Goal: Transaction & Acquisition: Purchase product/service

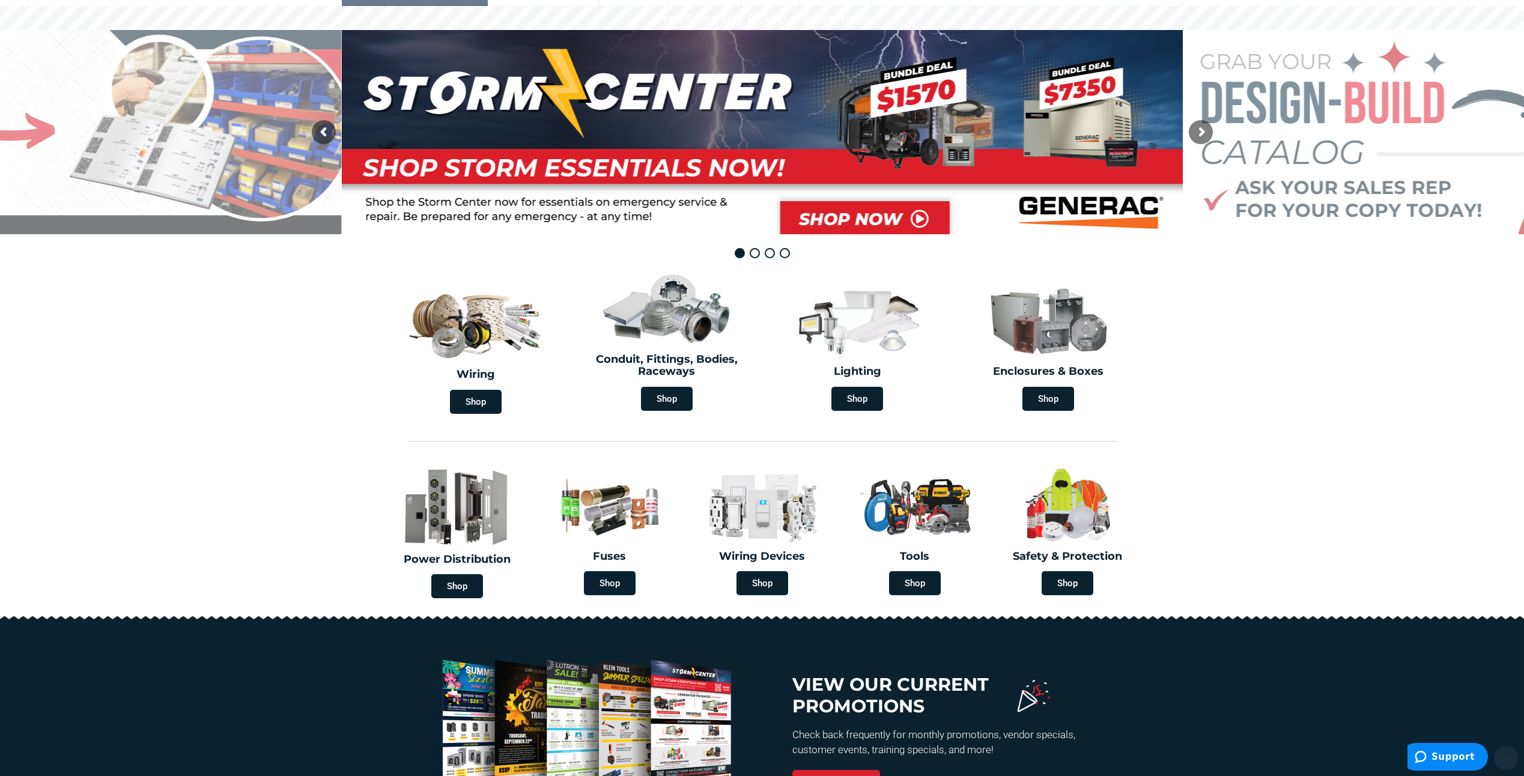
scroll to position [180, 0]
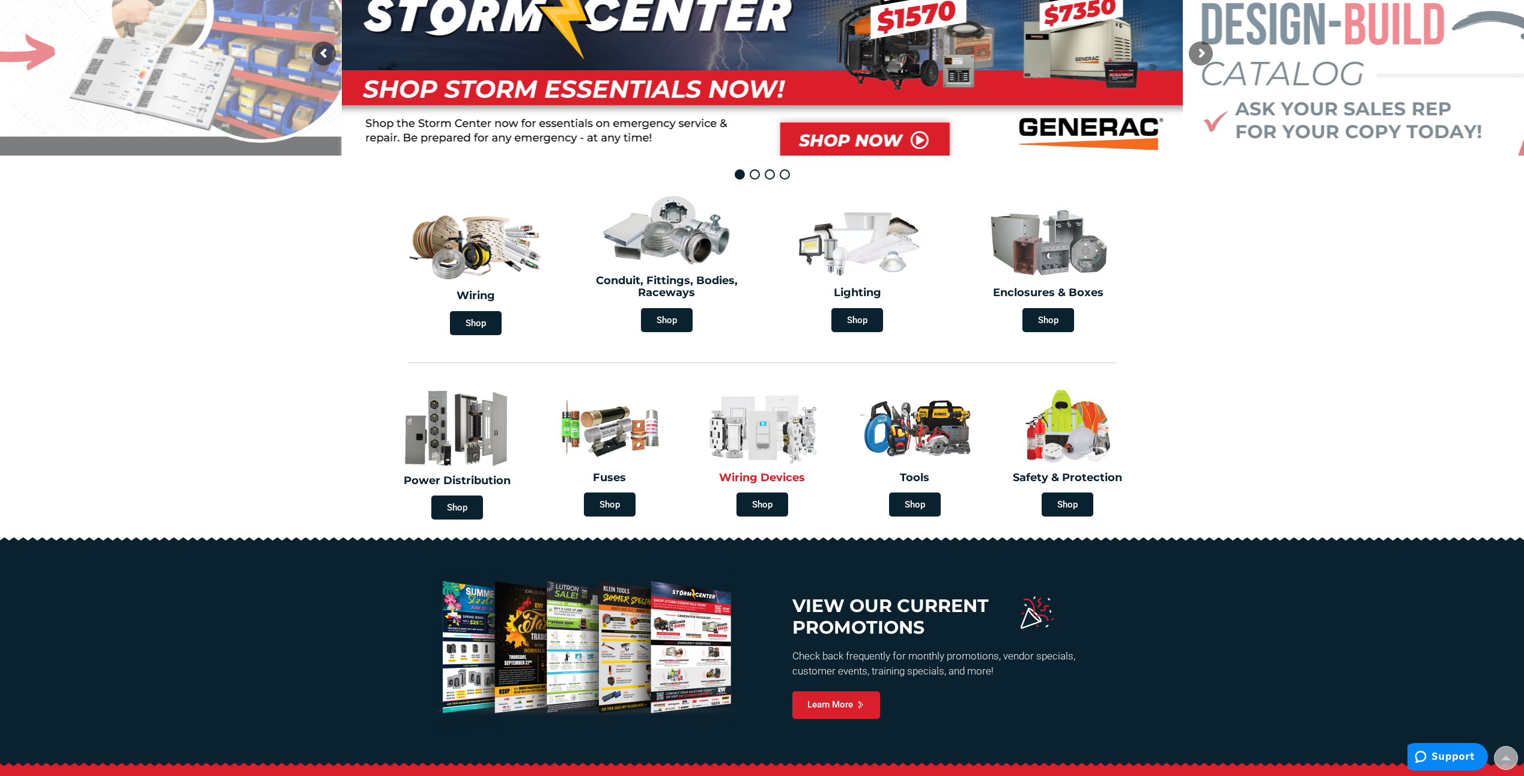
click at [758, 447] on img at bounding box center [762, 426] width 135 height 79
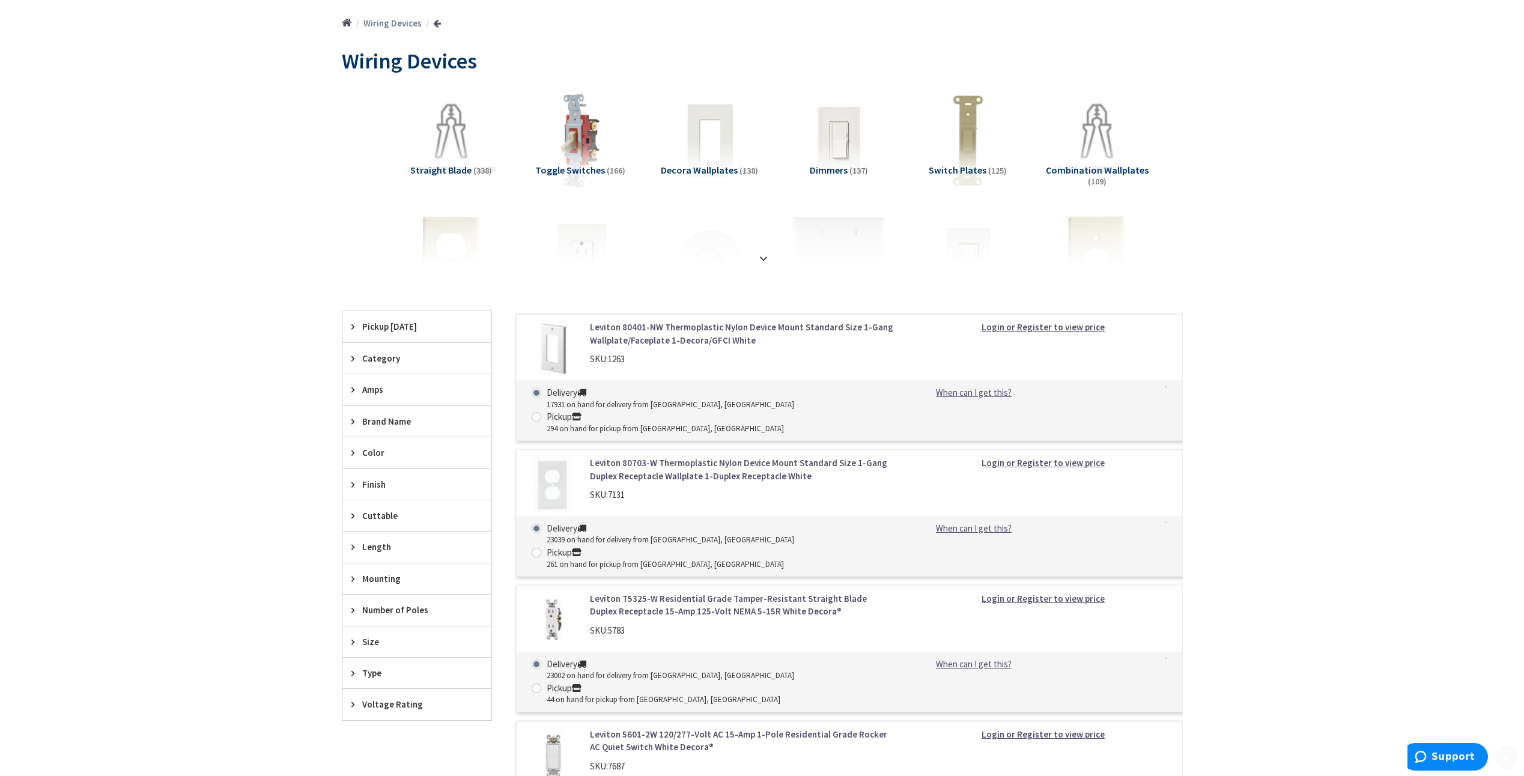
scroll to position [180, 0]
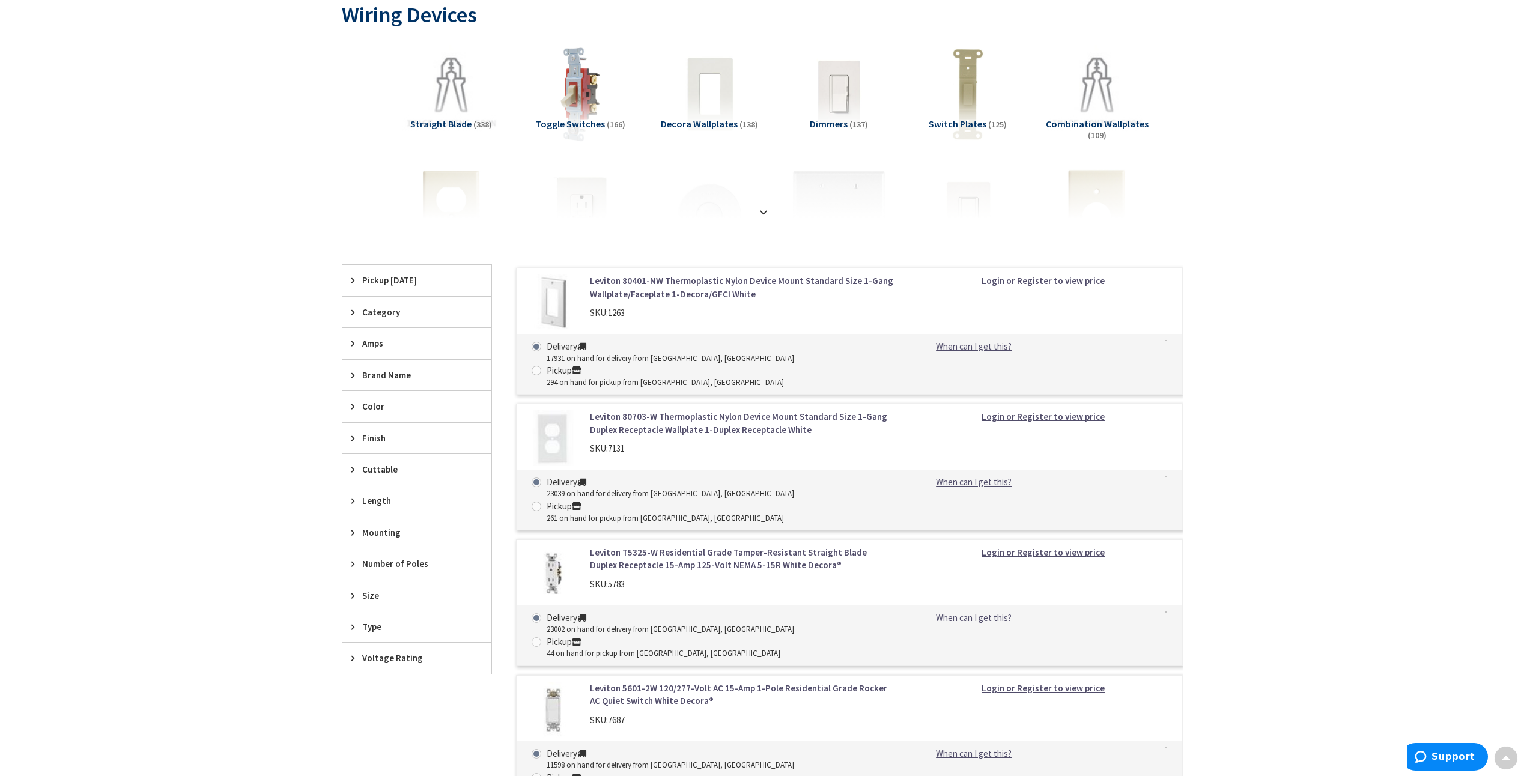
click at [353, 313] on icon at bounding box center [355, 312] width 9 height 9
click at [379, 456] on button "Show more" at bounding box center [416, 458] width 149 height 20
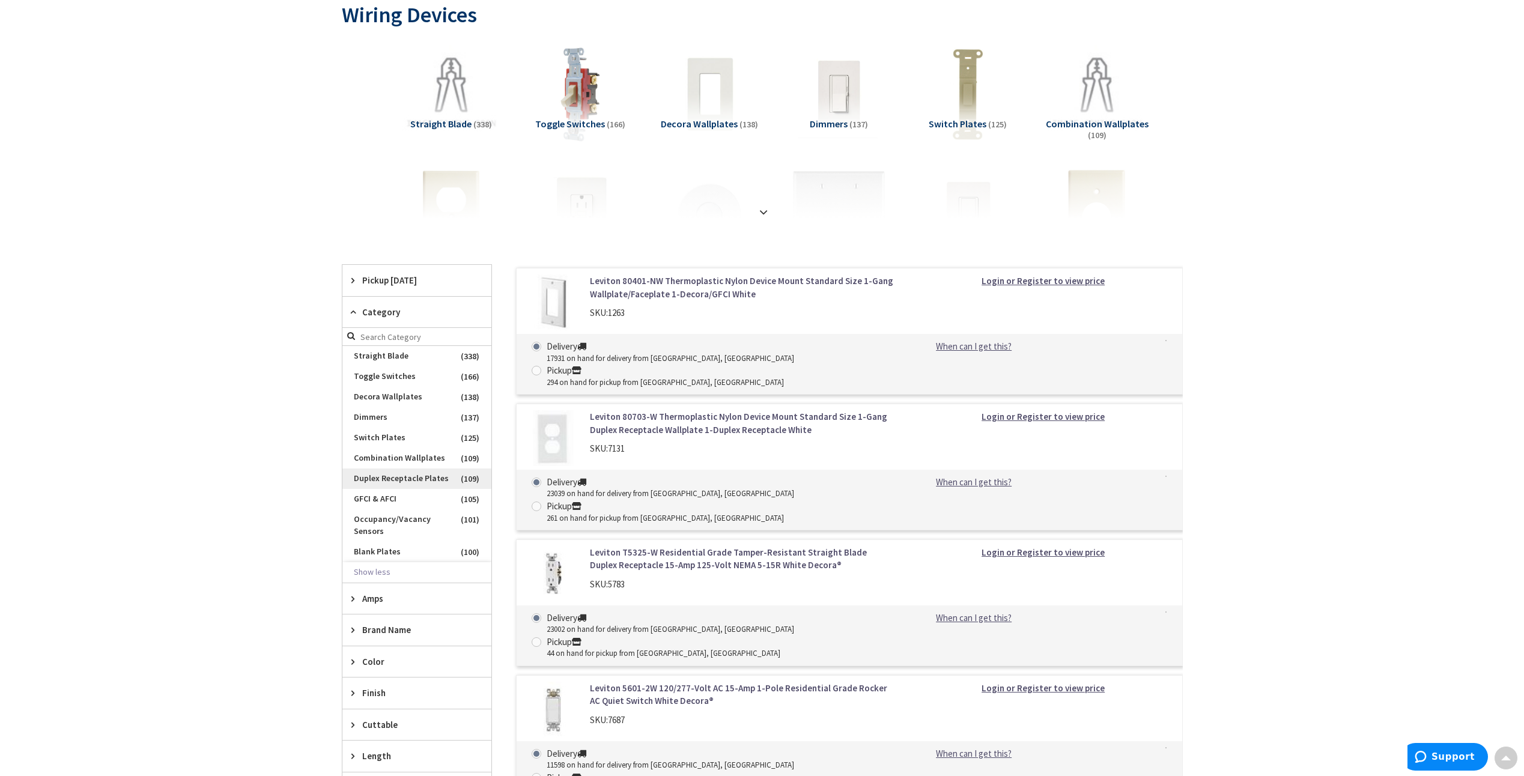
click at [402, 476] on span "Duplex Receptacle Plates" at bounding box center [416, 478] width 149 height 20
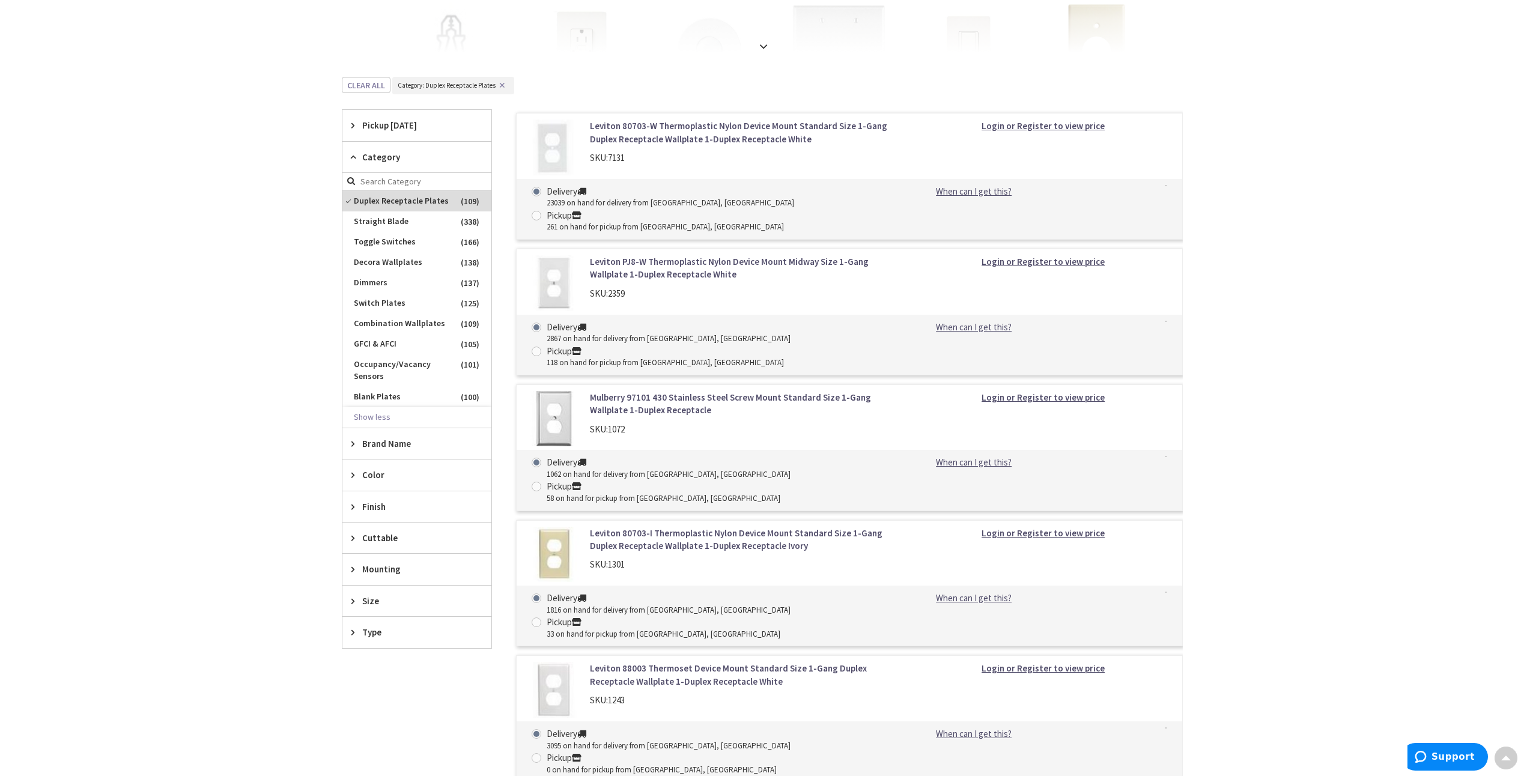
scroll to position [360, 0]
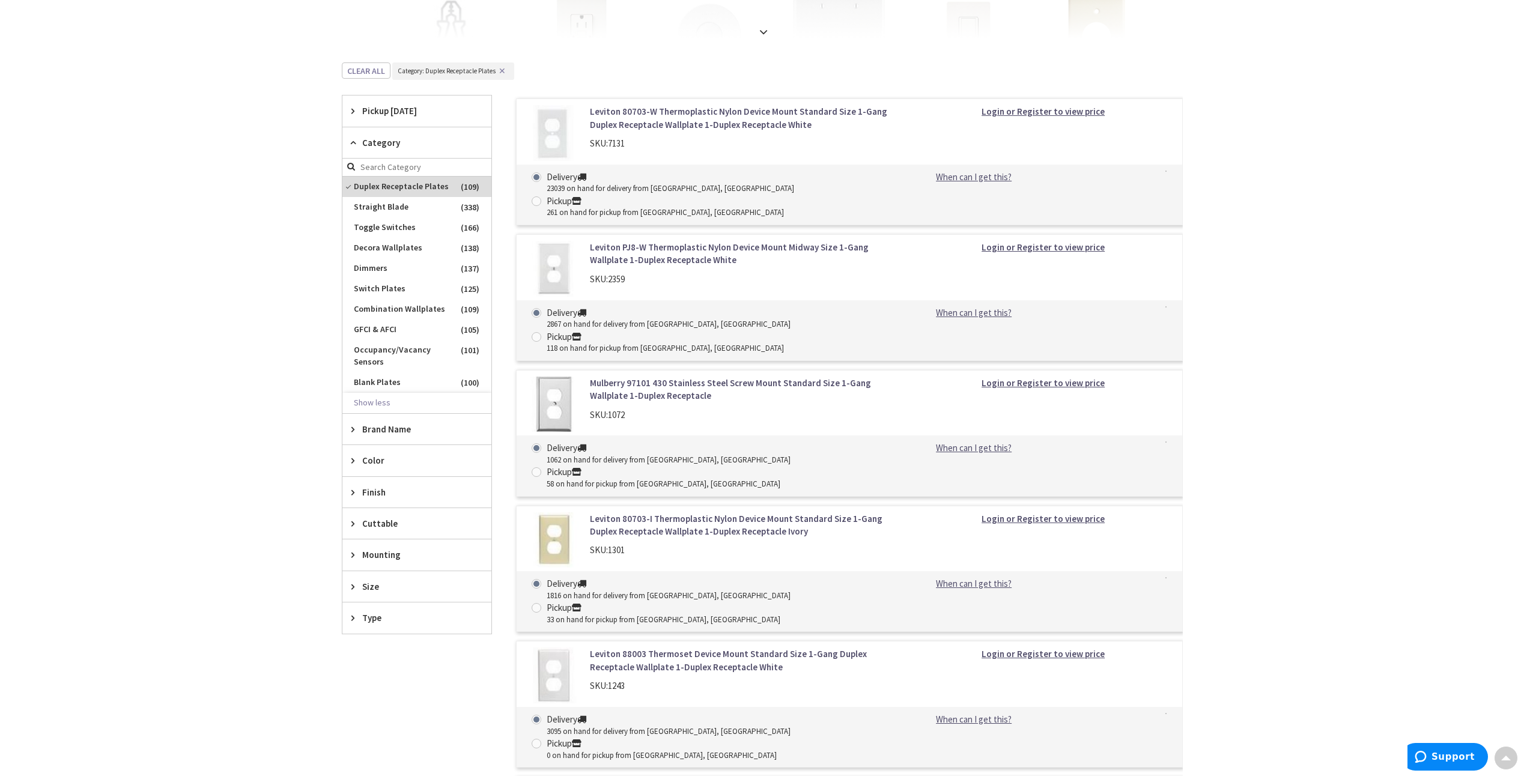
click at [355, 426] on icon at bounding box center [355, 429] width 9 height 9
click at [368, 473] on span "Leviton" at bounding box center [416, 473] width 149 height 20
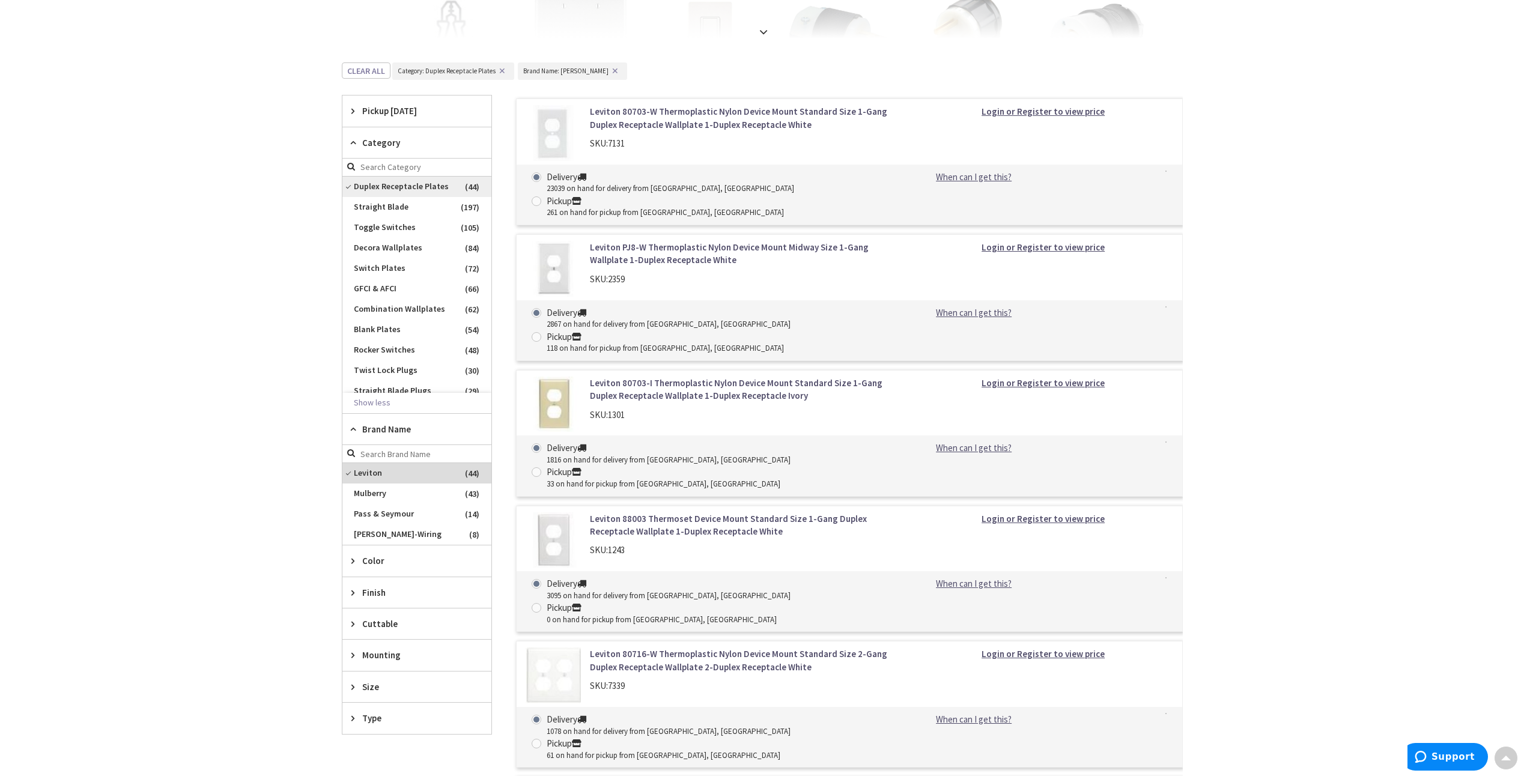
click at [349, 184] on span "Duplex Receptacle Plates" at bounding box center [416, 187] width 149 height 20
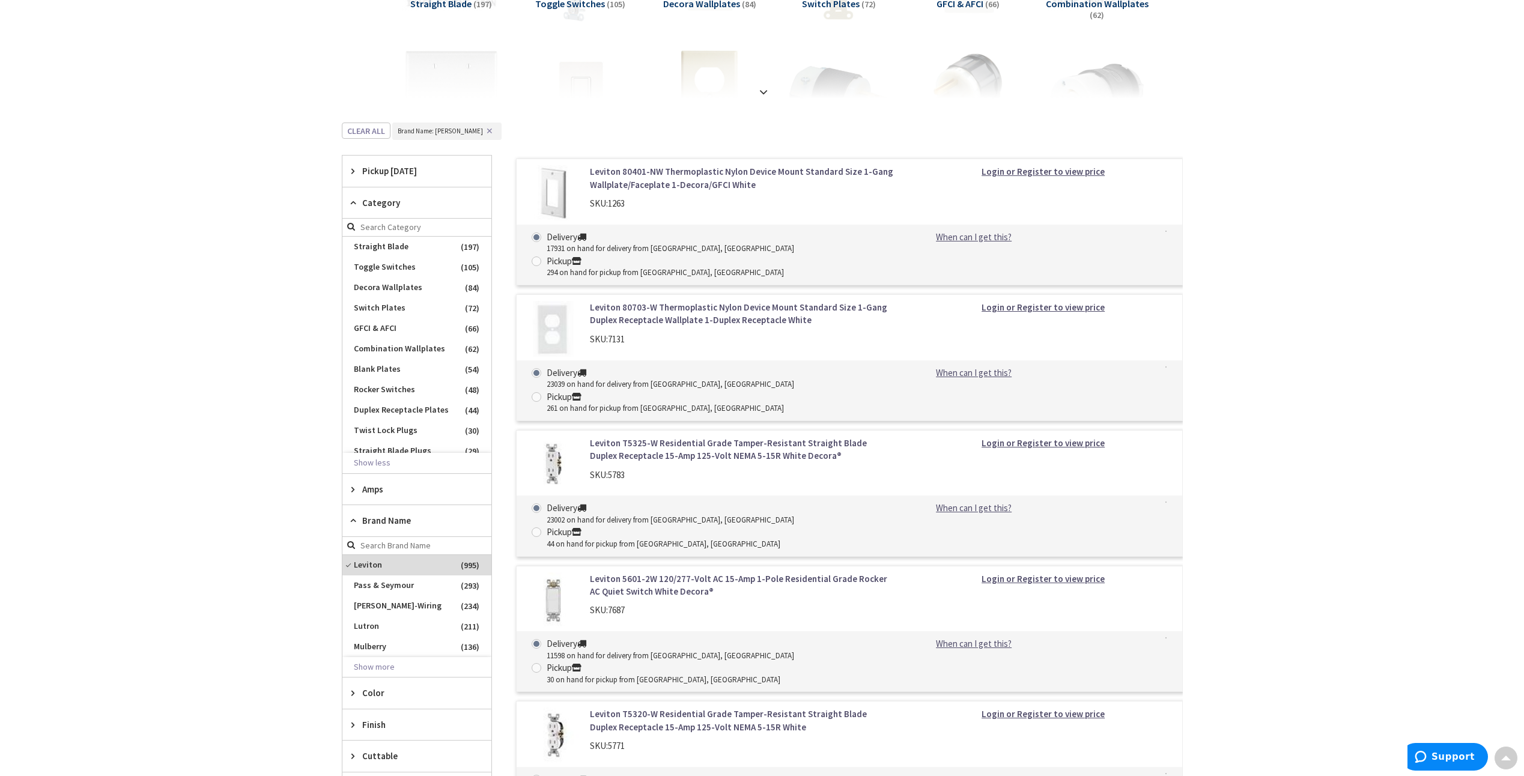
scroll to position [0, 0]
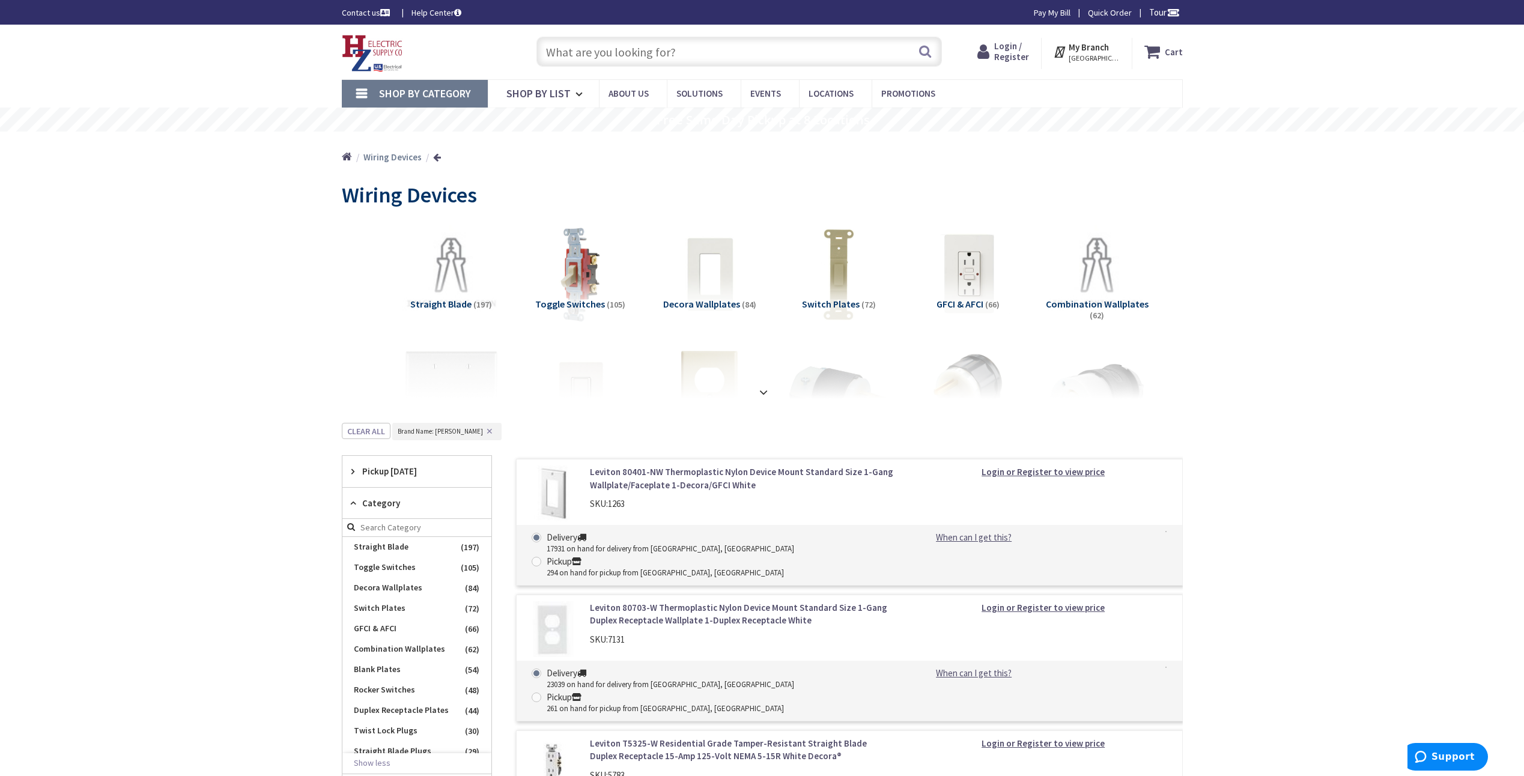
click at [690, 46] on input "text" at bounding box center [738, 52] width 405 height 30
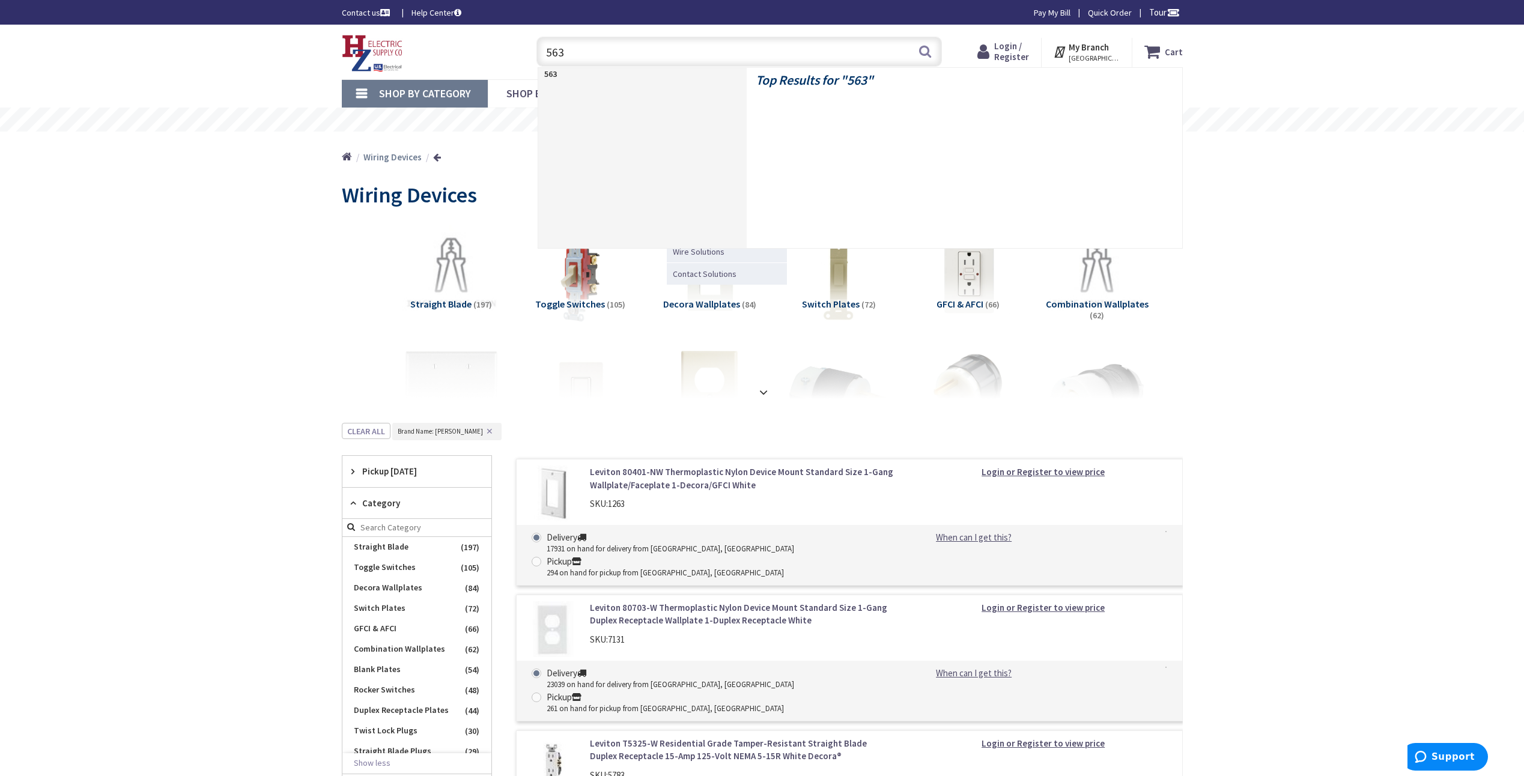
type input "5633"
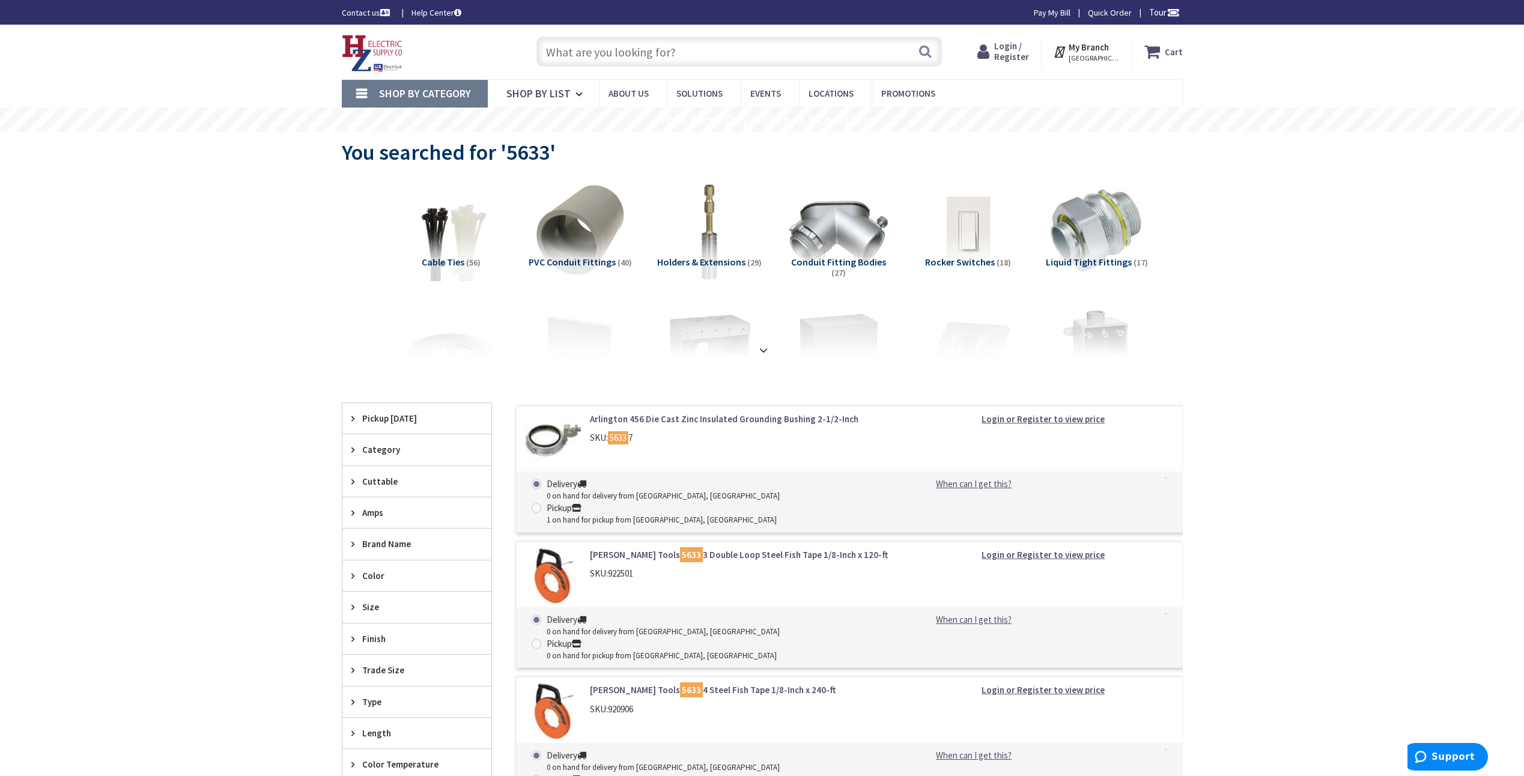
click at [735, 46] on input "text" at bounding box center [738, 52] width 405 height 30
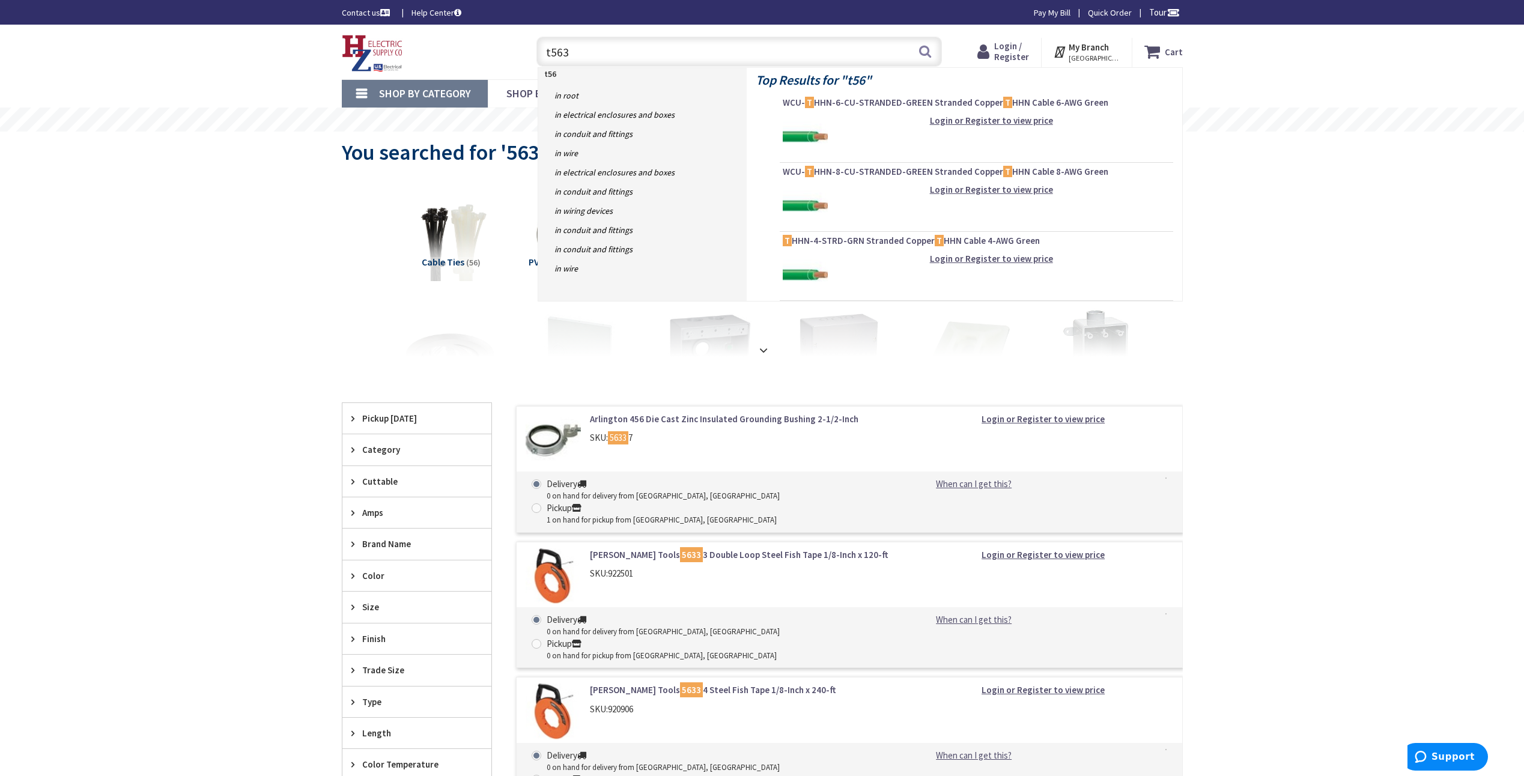
type input "t5633"
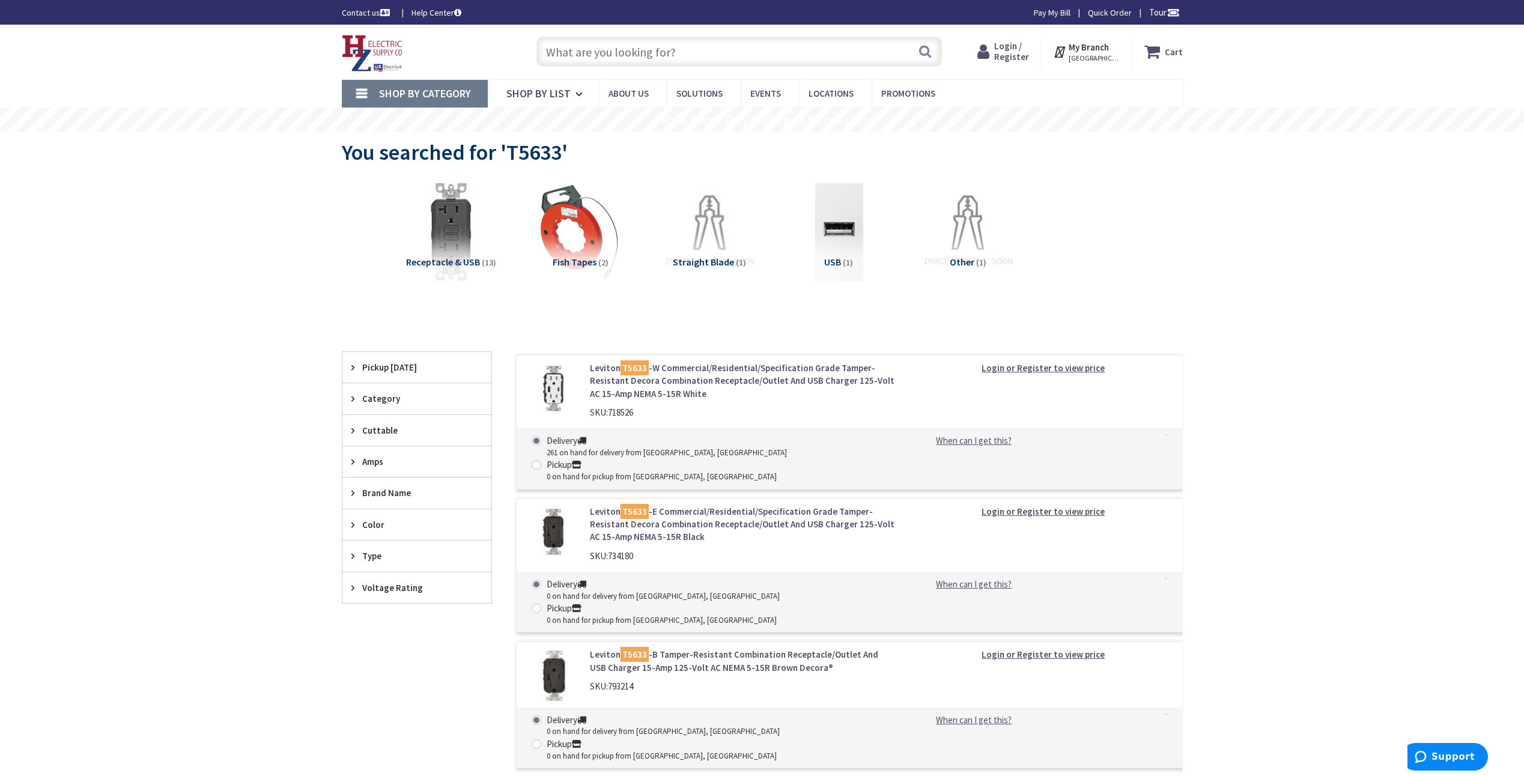
click at [808, 364] on link "Leviton T5633 -W Commercial/Residential/Specification Grade Tamper-Resistant De…" at bounding box center [743, 381] width 306 height 38
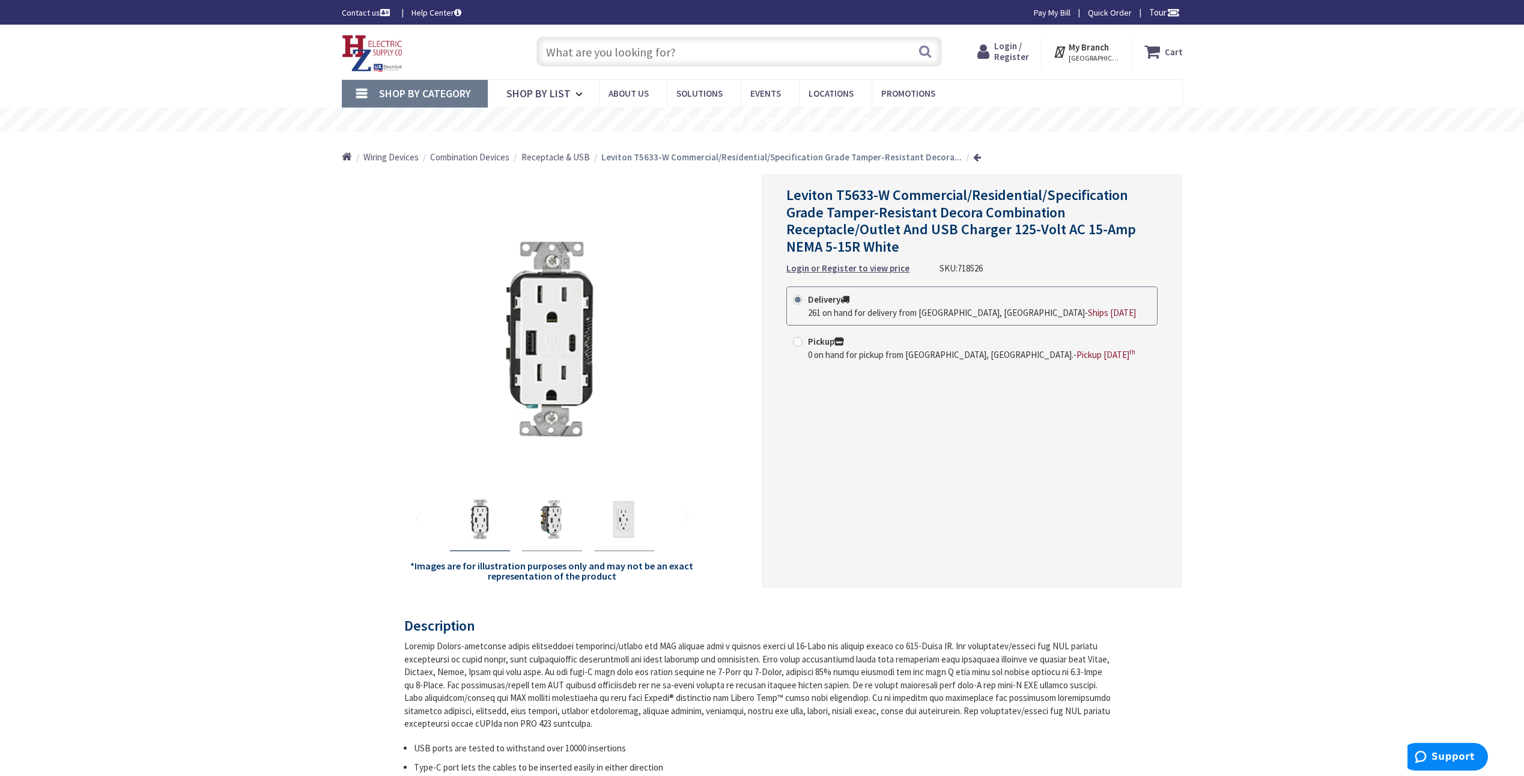
click at [1019, 43] on span "Login / Register" at bounding box center [1011, 51] width 35 height 22
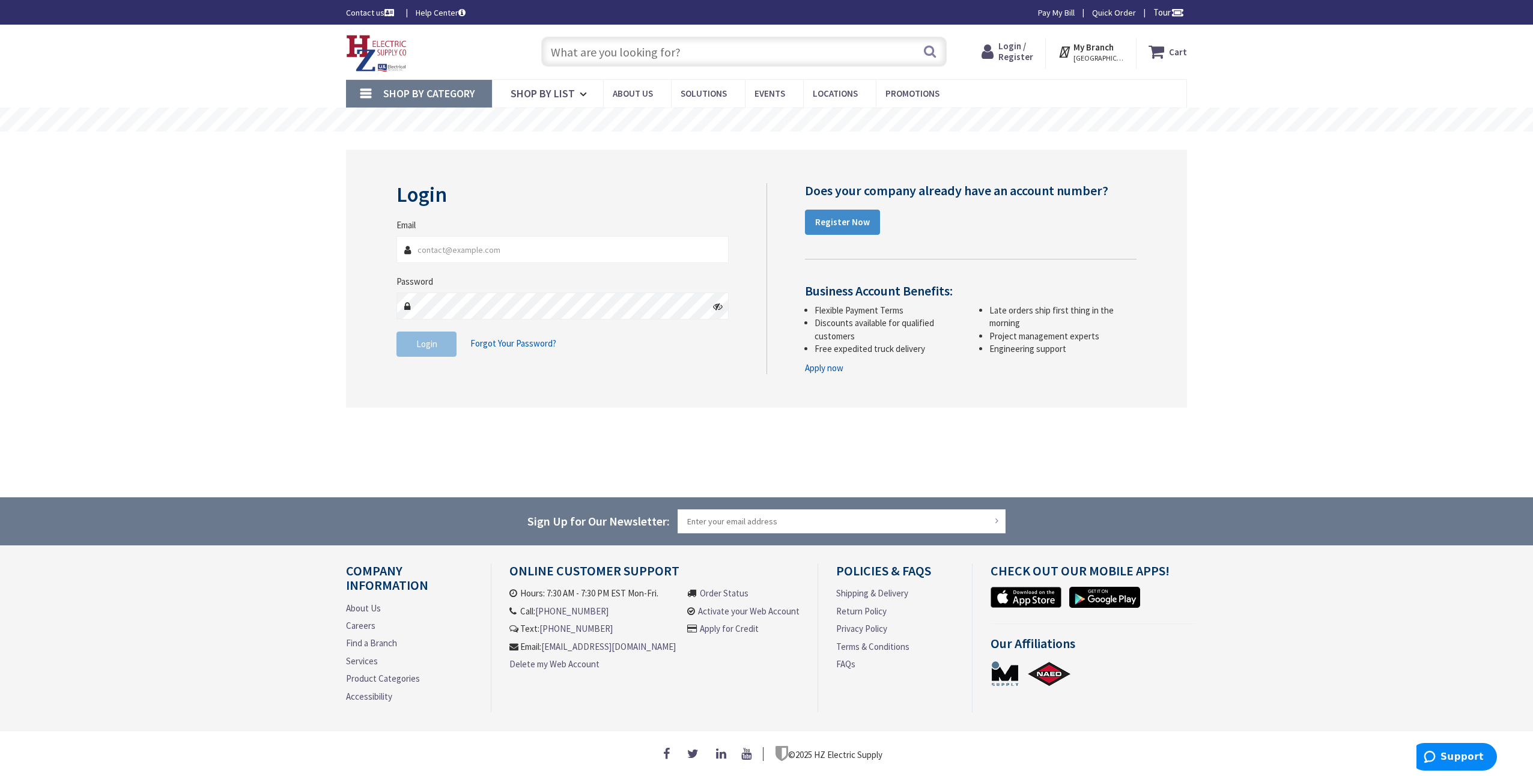
type input "[EMAIL_ADDRESS][DOMAIN_NAME]"
click at [434, 341] on span "Login" at bounding box center [426, 343] width 21 height 11
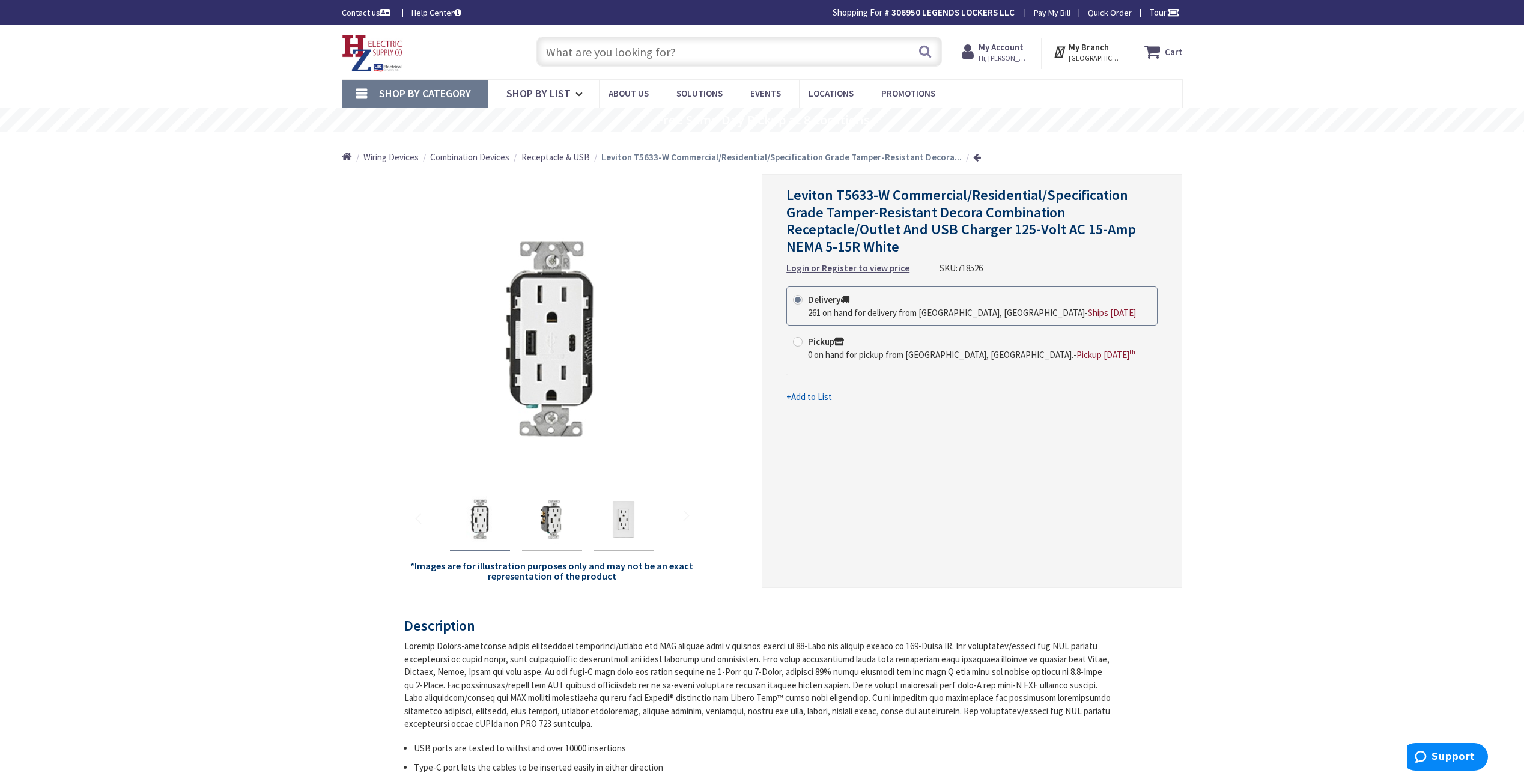
click at [663, 54] on input "text" at bounding box center [738, 52] width 405 height 30
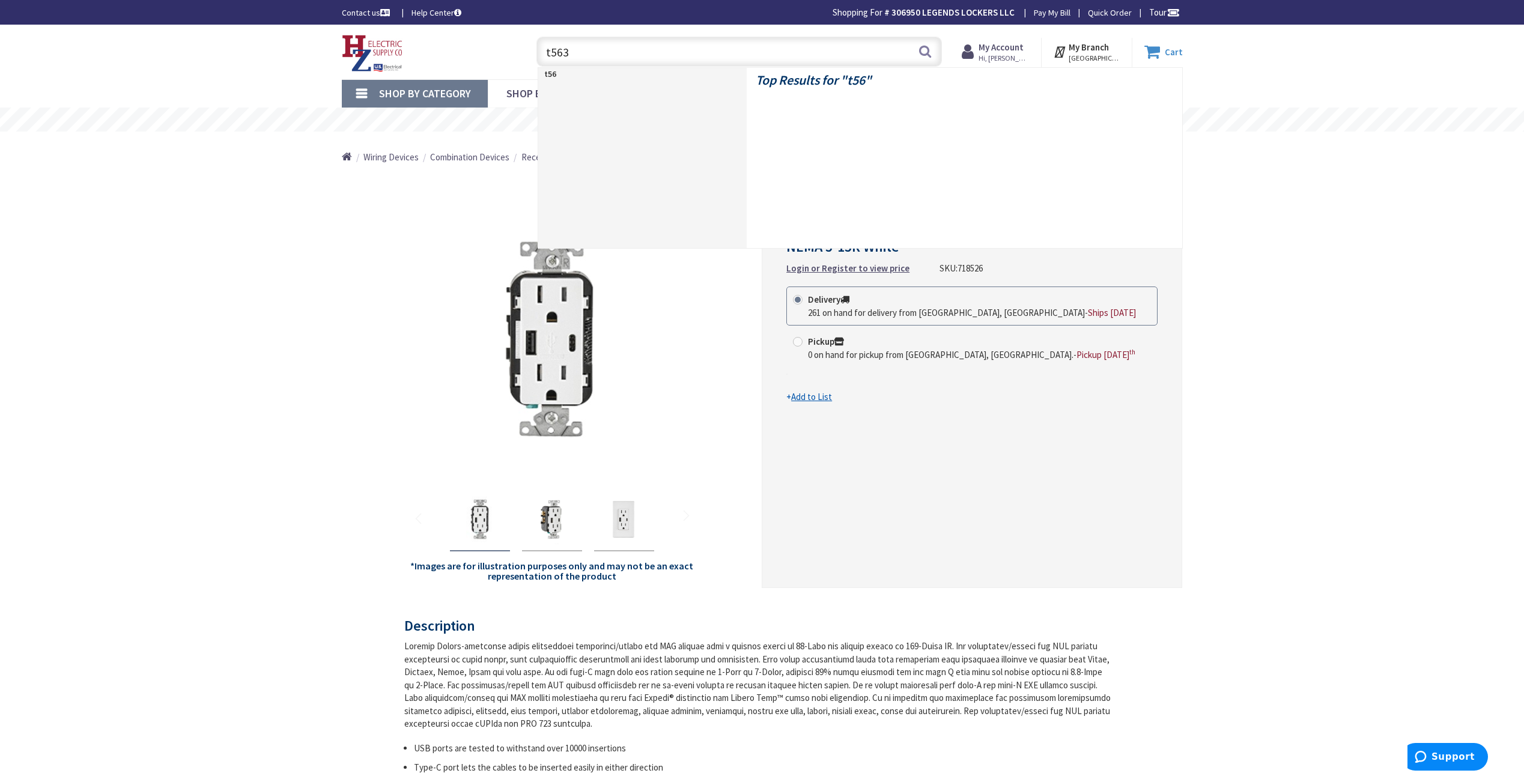
type input "t5633"
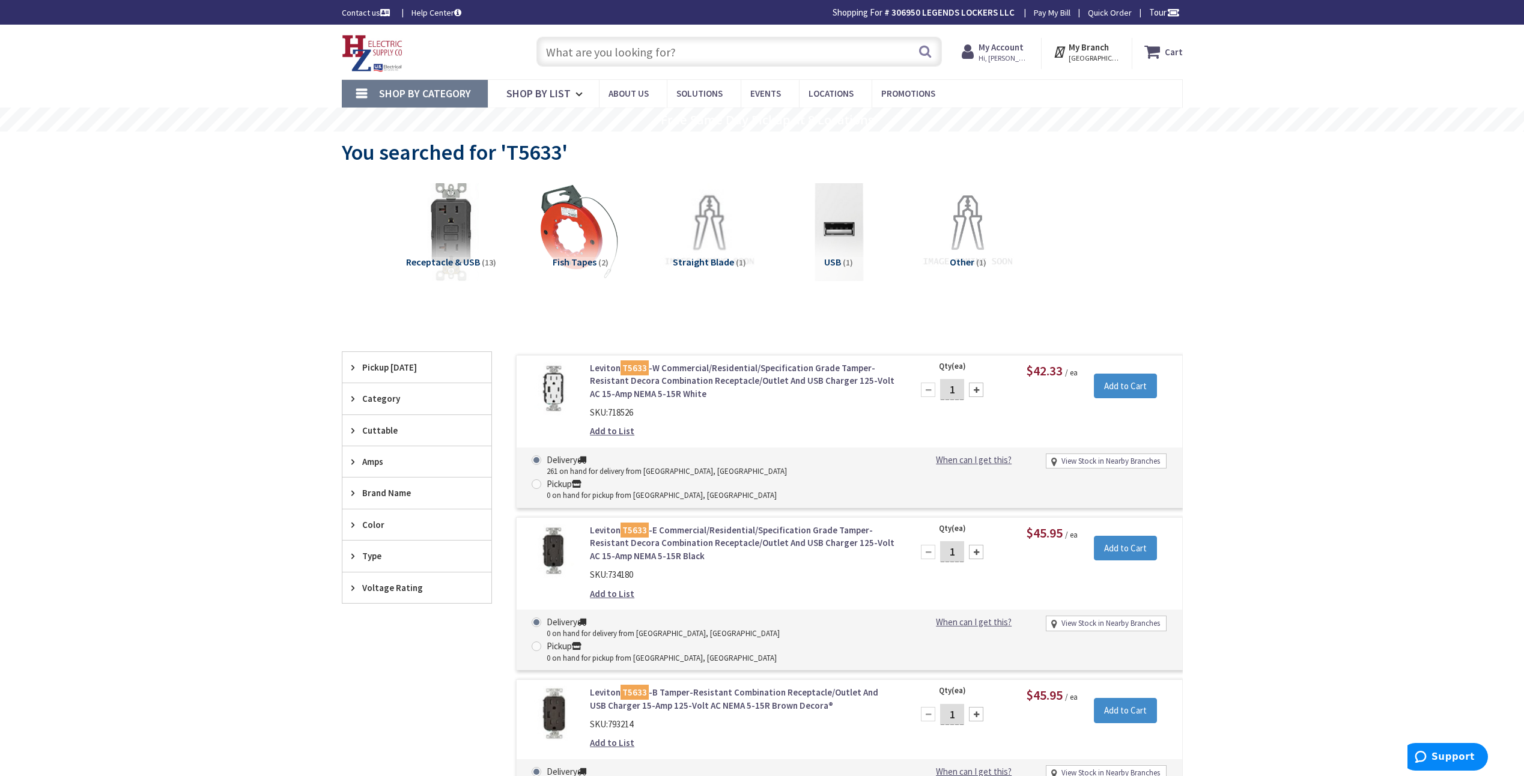
click at [747, 50] on input "text" at bounding box center [738, 52] width 405 height 30
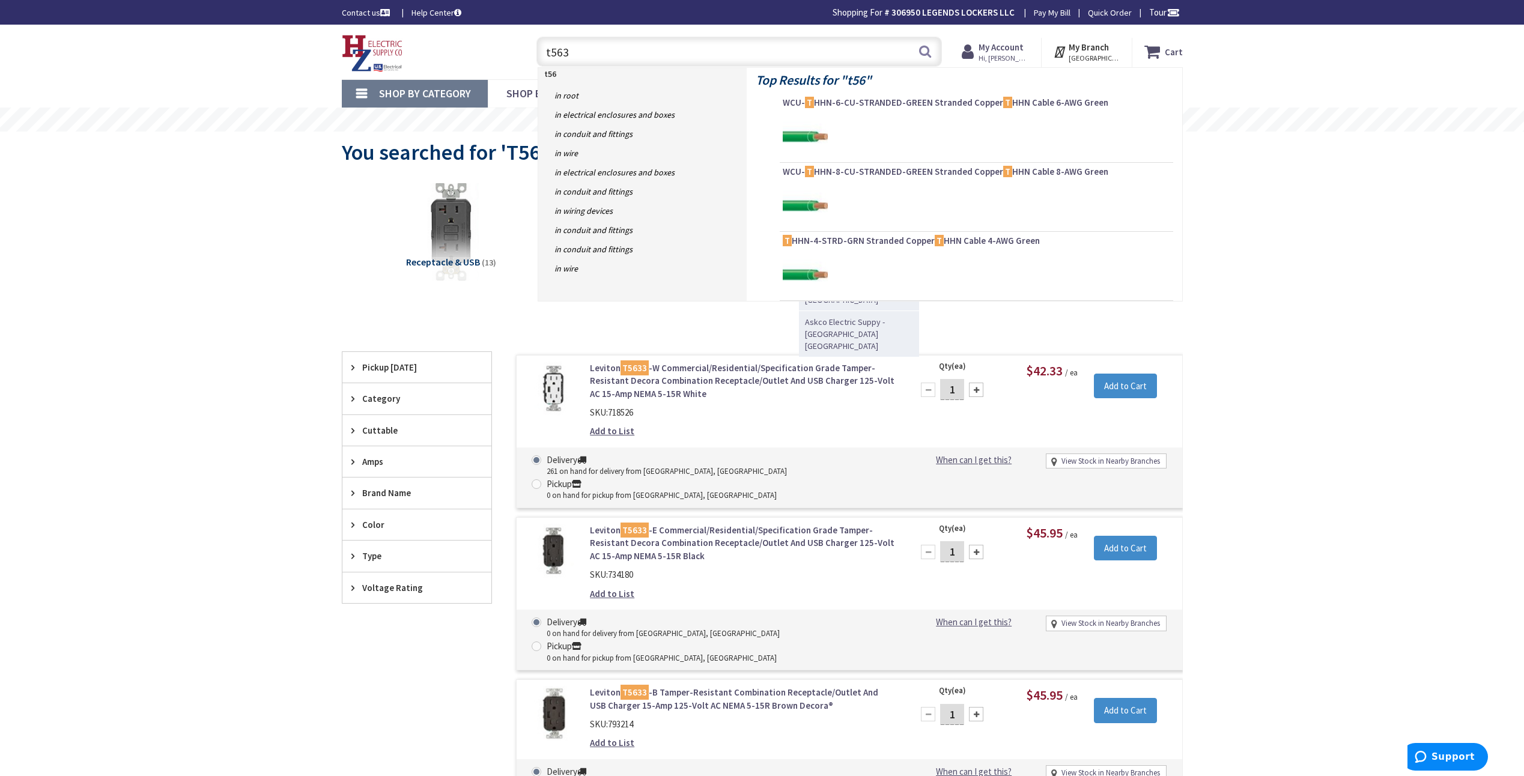
type input "t5632"
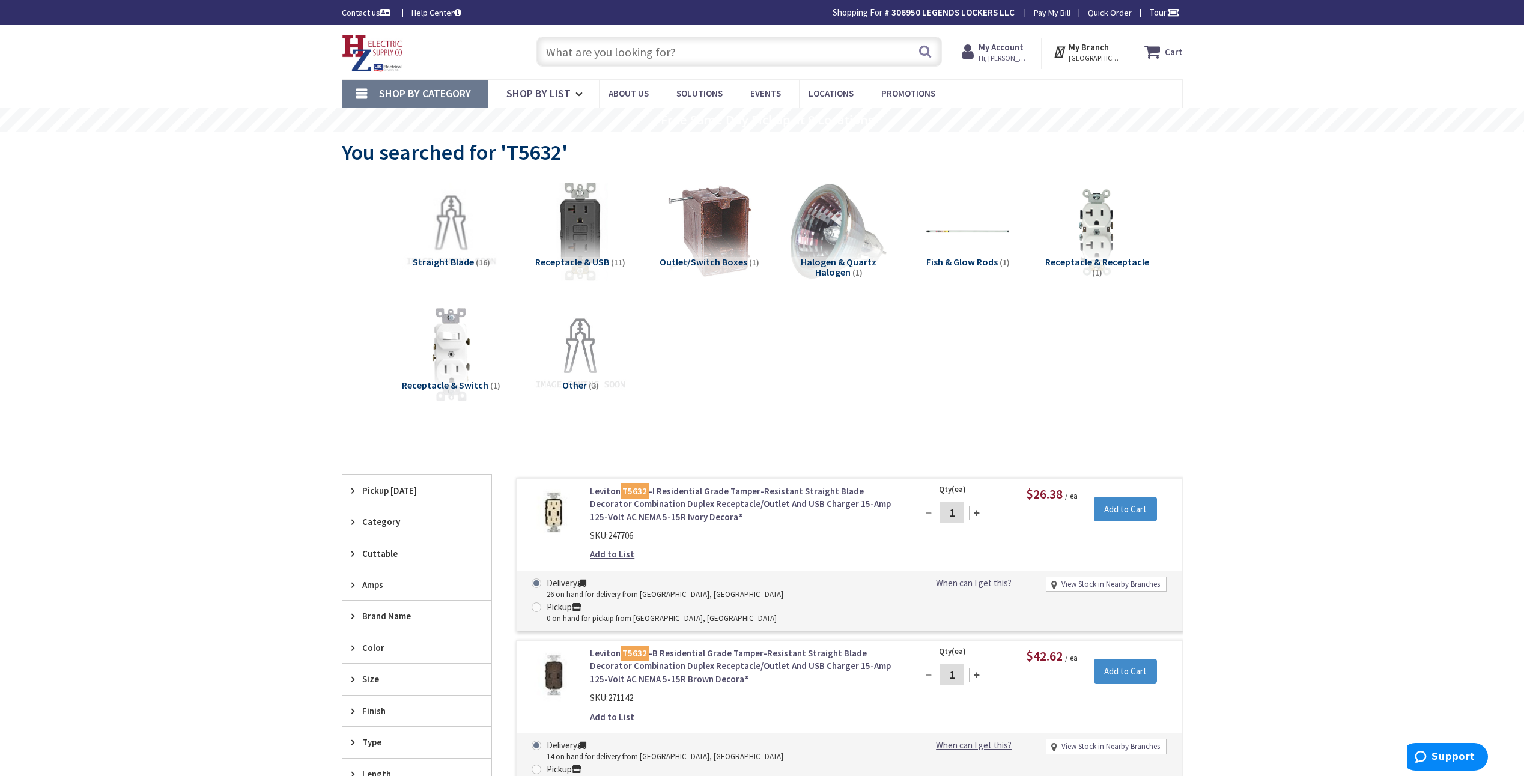
click at [781, 49] on input "text" at bounding box center [738, 52] width 405 height 30
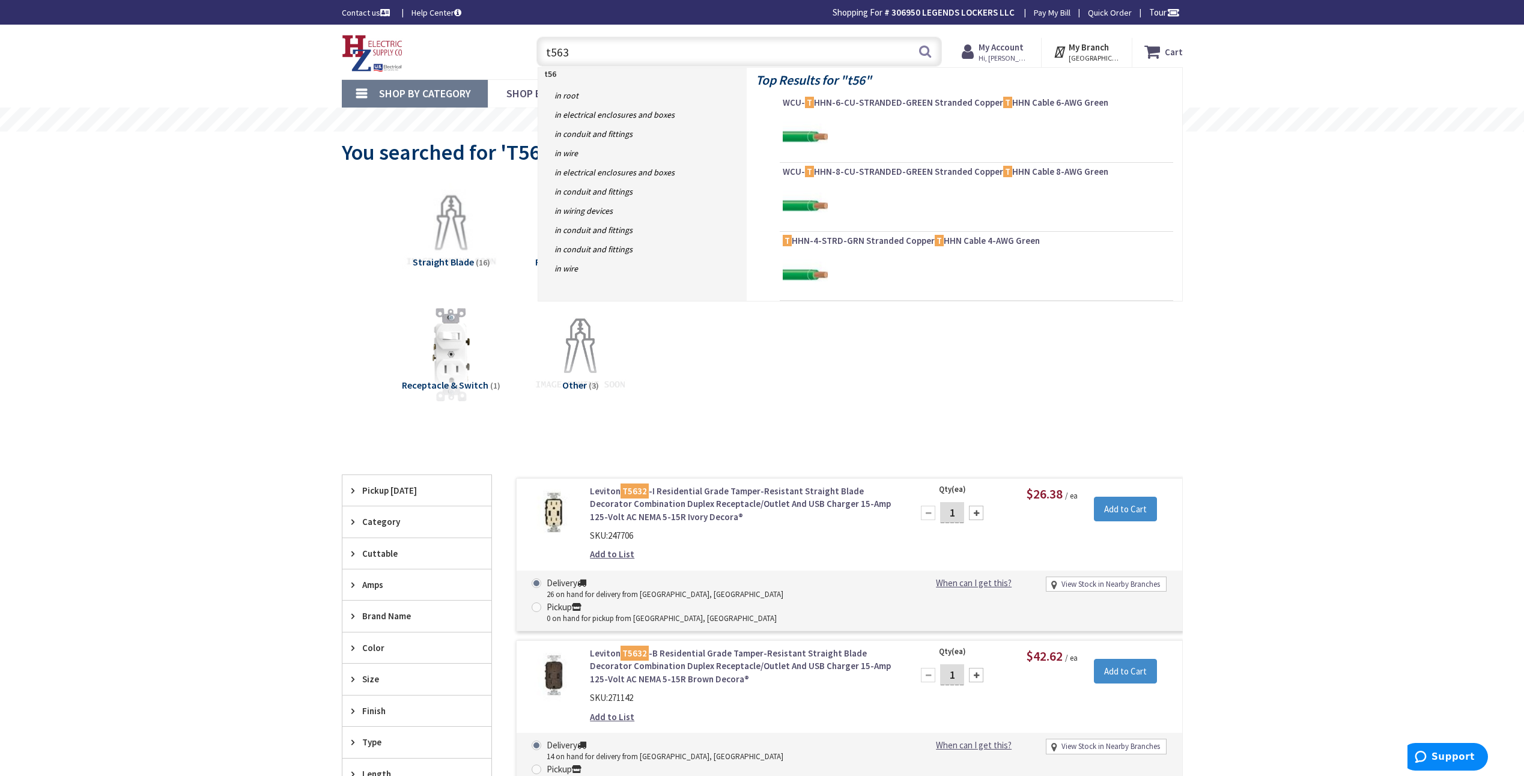
type input "t5633"
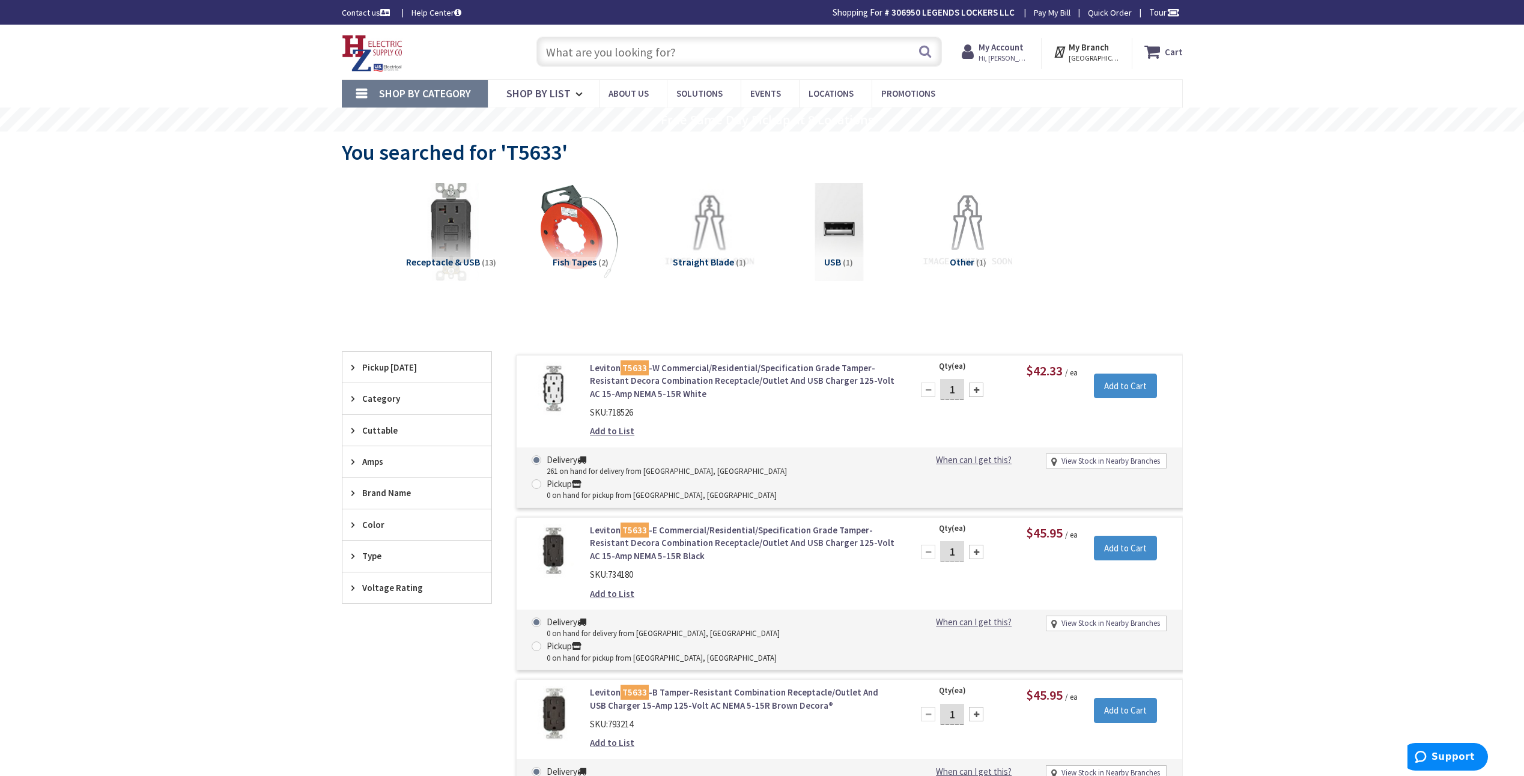
click at [727, 54] on input "text" at bounding box center [738, 52] width 405 height 30
click at [763, 524] on link "Leviton T5633 -E Commercial/Residential/Specification Grade Tamper-Resistant De…" at bounding box center [743, 543] width 306 height 38
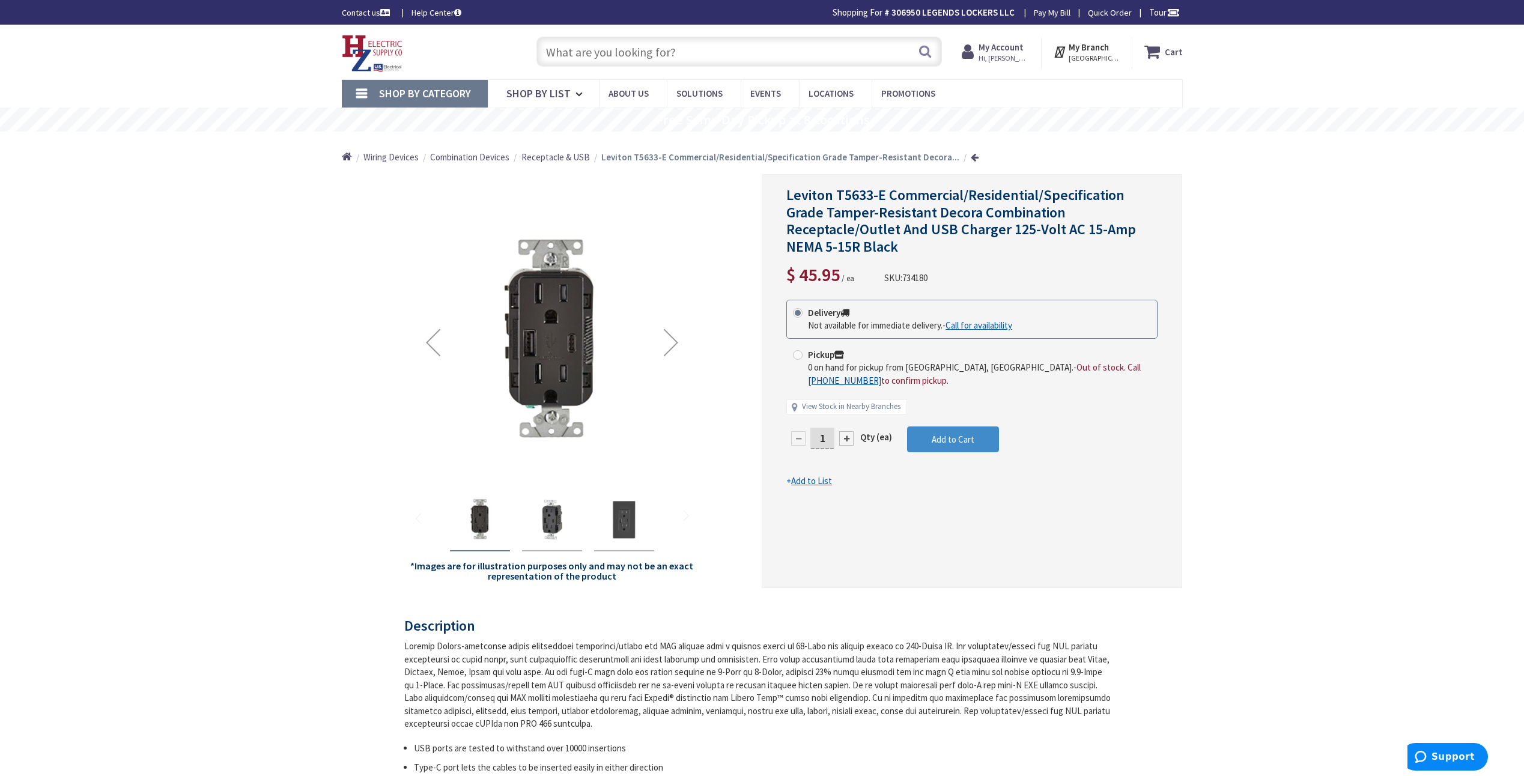
click at [577, 46] on input "text" at bounding box center [738, 52] width 405 height 30
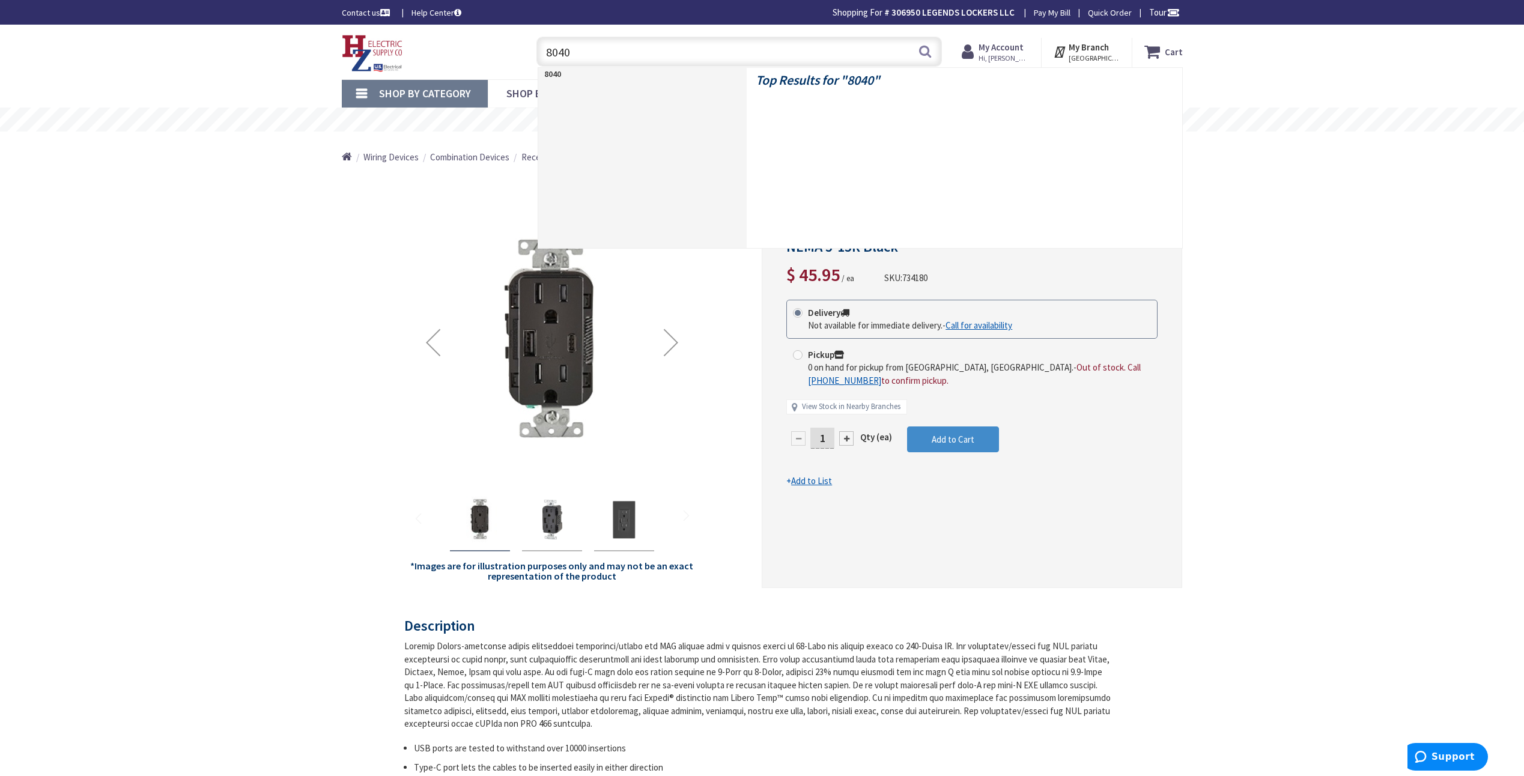
type input "80401"
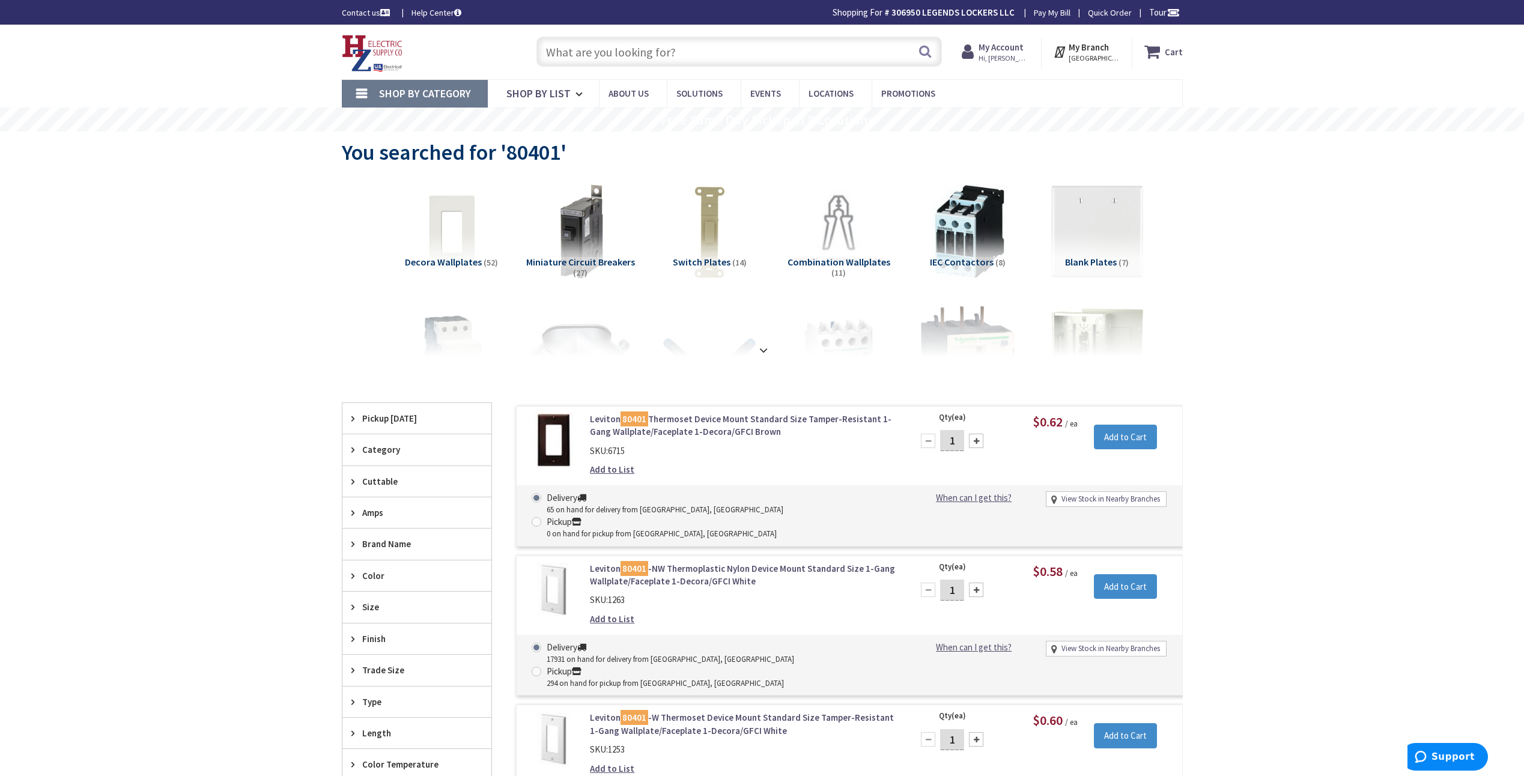
click at [620, 51] on input "text" at bounding box center [738, 52] width 405 height 30
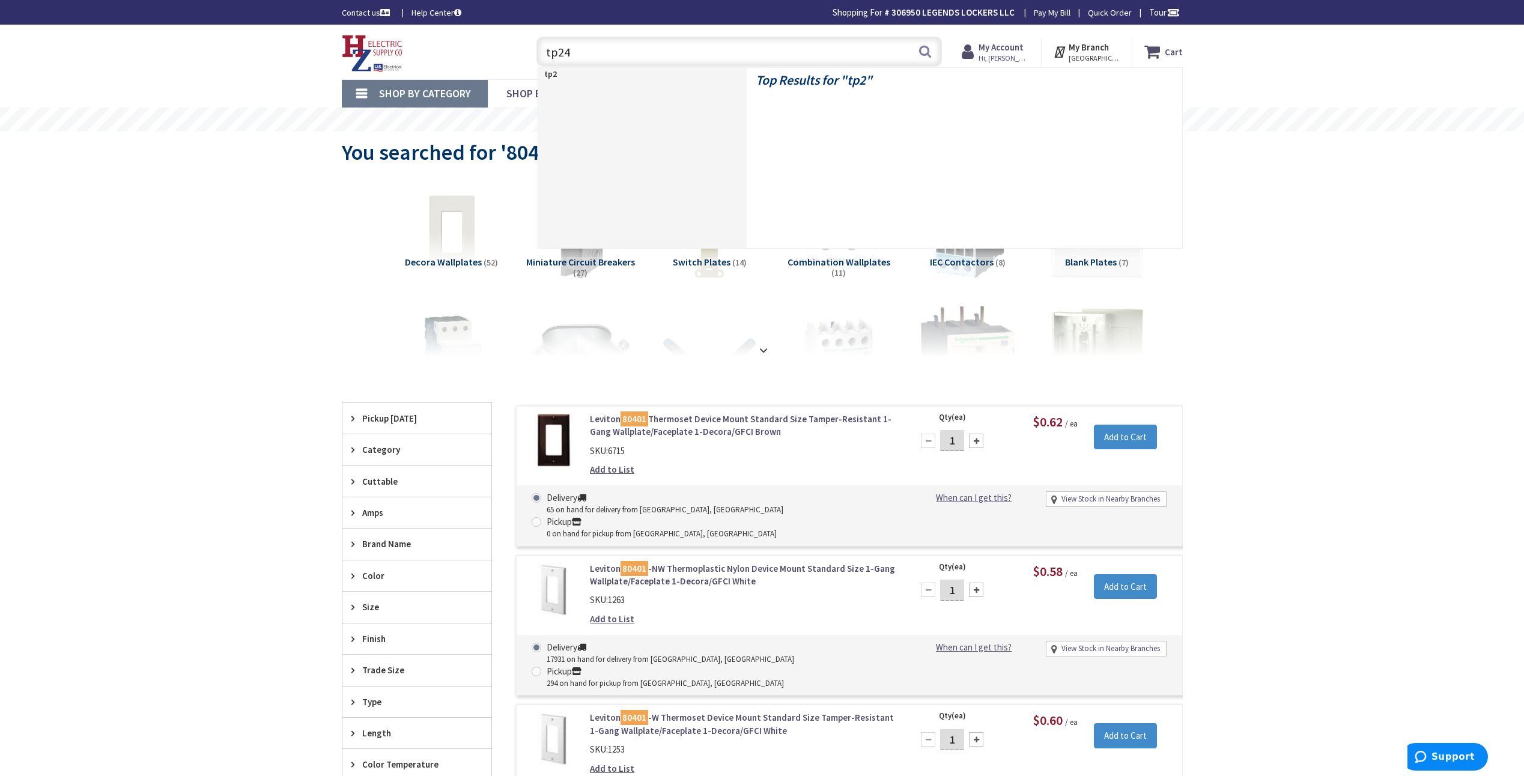
type input "tp244"
